Goal: Information Seeking & Learning: Learn about a topic

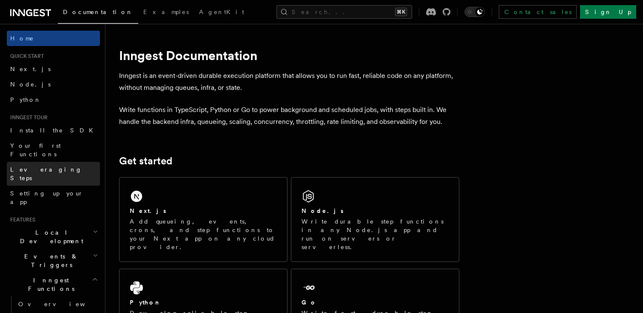
click at [58, 162] on link "Leveraging Steps" at bounding box center [53, 174] width 93 height 24
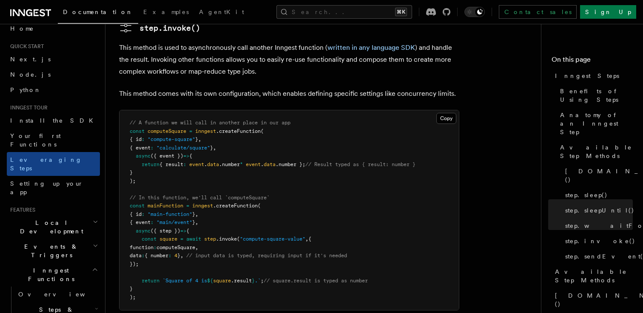
scroll to position [10, 0]
click at [95, 301] on h2 "Steps & Workflows" at bounding box center [57, 313] width 85 height 24
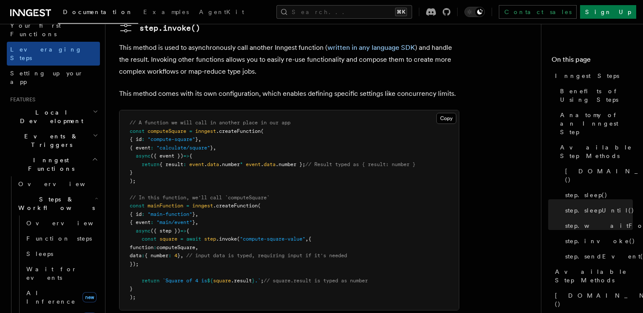
scroll to position [126, 0]
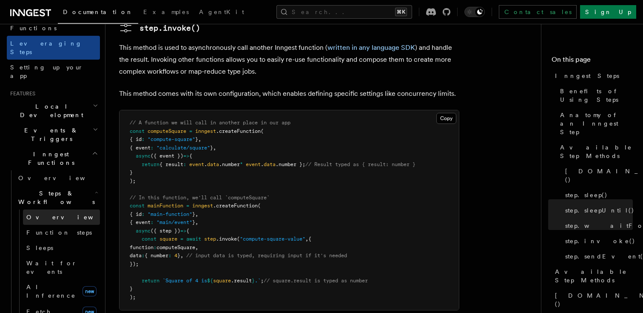
click at [52, 214] on span "Overview" at bounding box center [70, 217] width 88 height 7
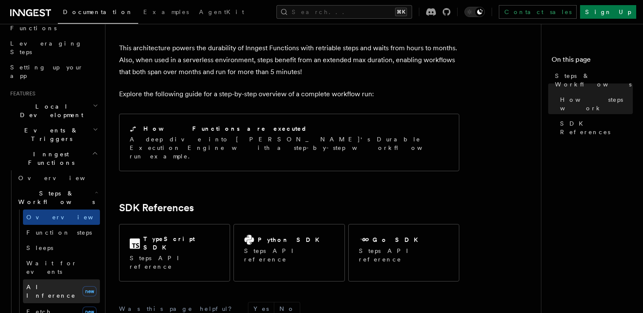
scroll to position [143, 0]
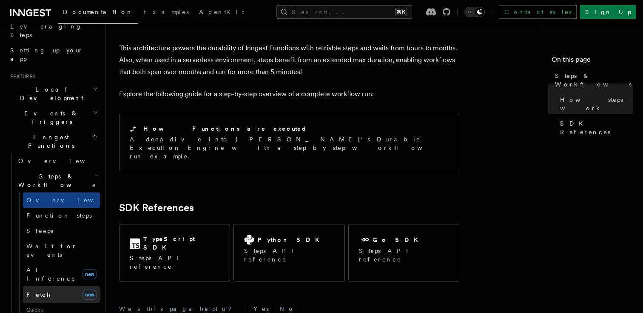
click at [61, 286] on link "Fetch new" at bounding box center [61, 294] width 77 height 17
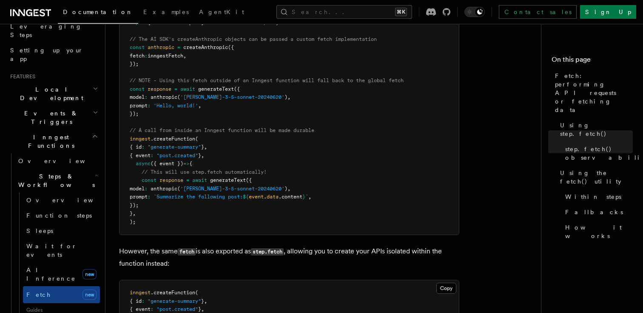
scroll to position [1436, 0]
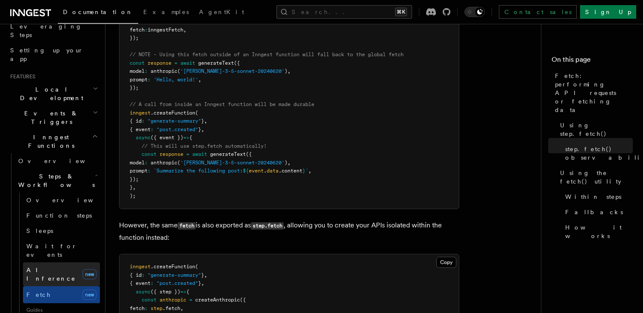
click at [54, 266] on span "AI Inference" at bounding box center [50, 273] width 49 height 15
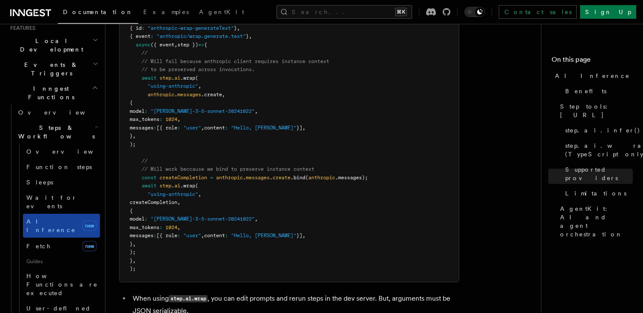
scroll to position [221, 0]
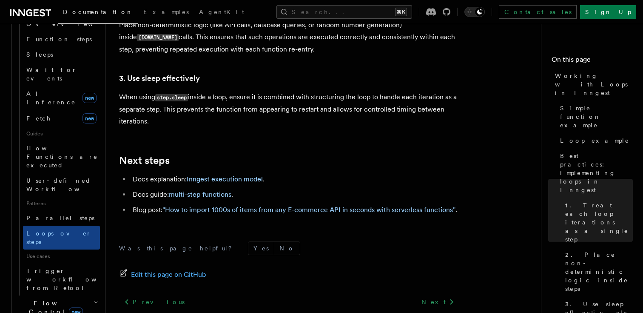
scroll to position [327, 0]
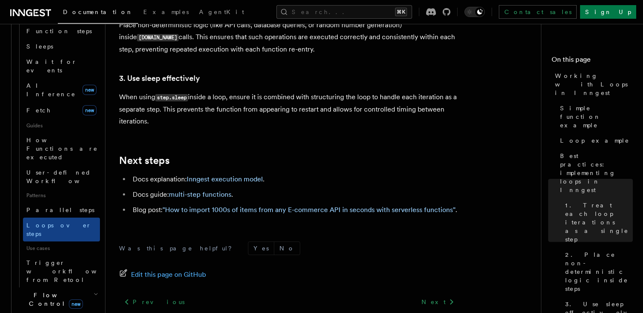
click at [94, 312] on icon "button" at bounding box center [95, 317] width 6 height 7
click at [94, 287] on h2 "Flow Control new" at bounding box center [57, 299] width 85 height 24
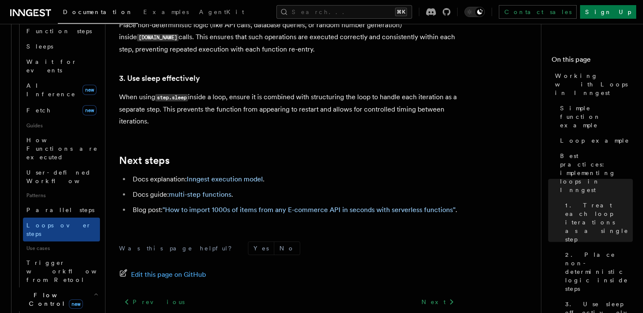
click at [94, 287] on h2 "Flow Control new" at bounding box center [57, 299] width 85 height 24
